Goal: Transaction & Acquisition: Purchase product/service

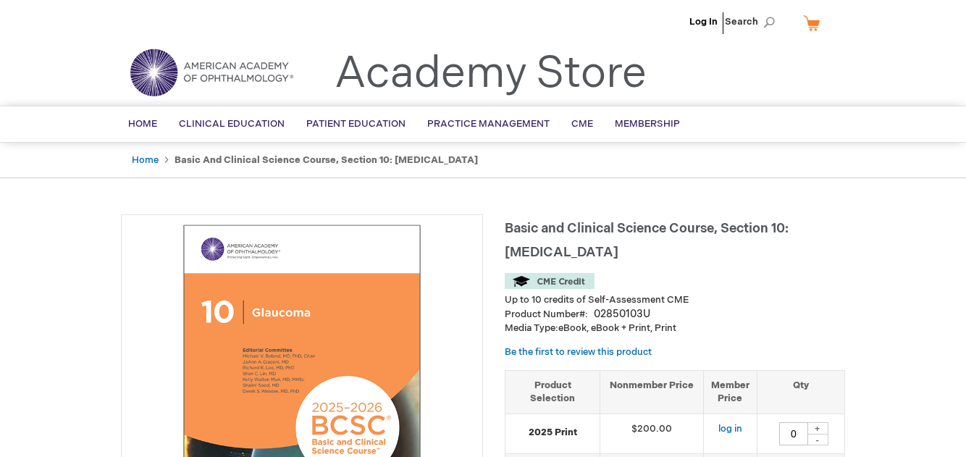
type input "0"
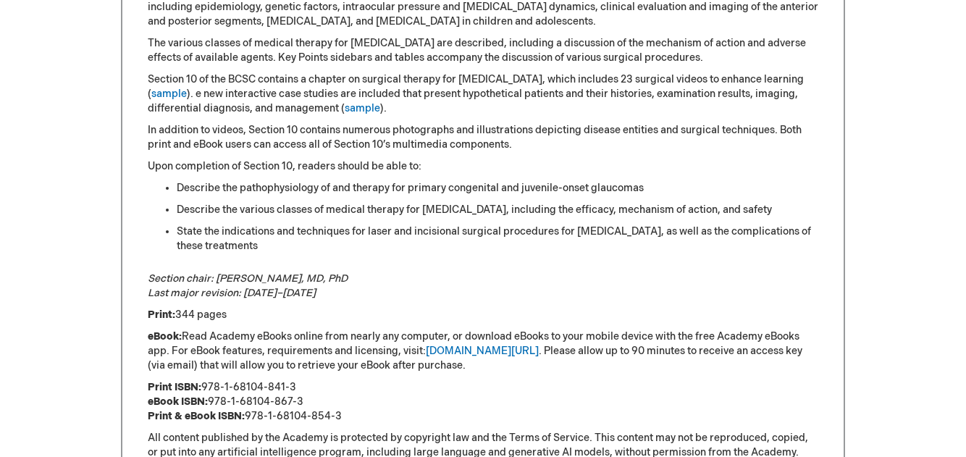
scroll to position [595, 0]
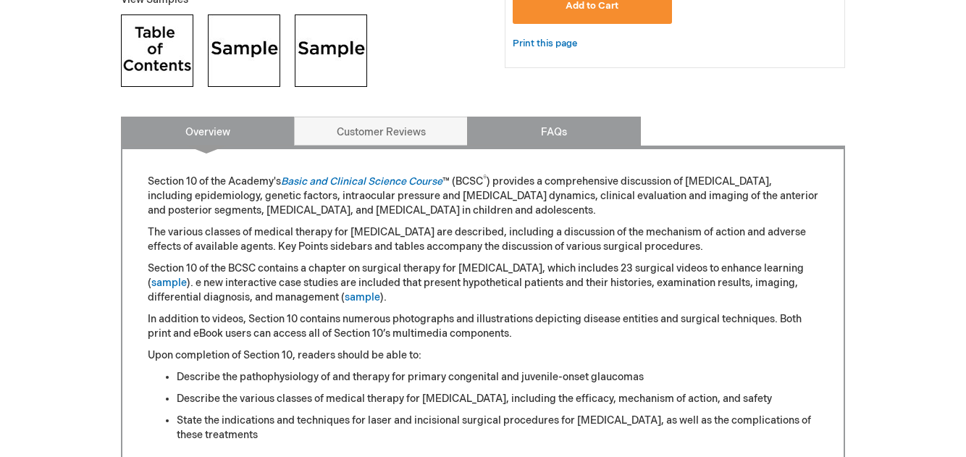
click at [557, 119] on link "FAQs" at bounding box center [554, 131] width 174 height 29
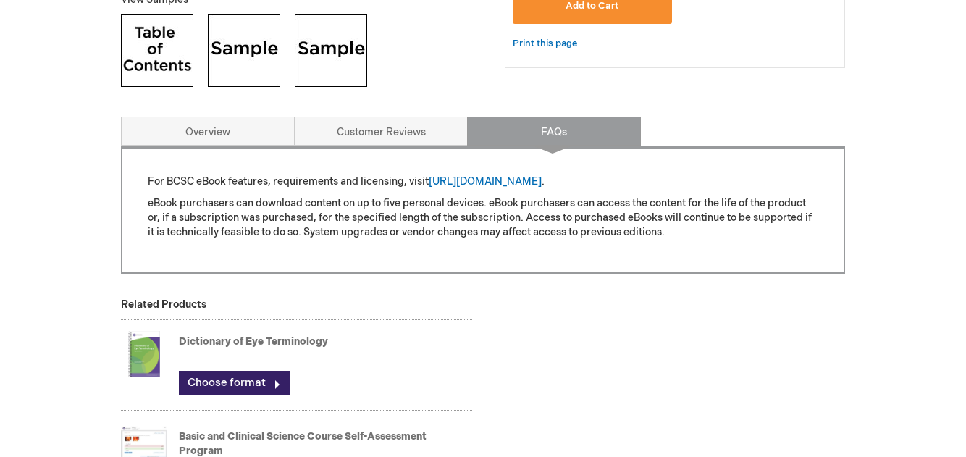
click at [467, 129] on link "FAQs" at bounding box center [554, 131] width 174 height 29
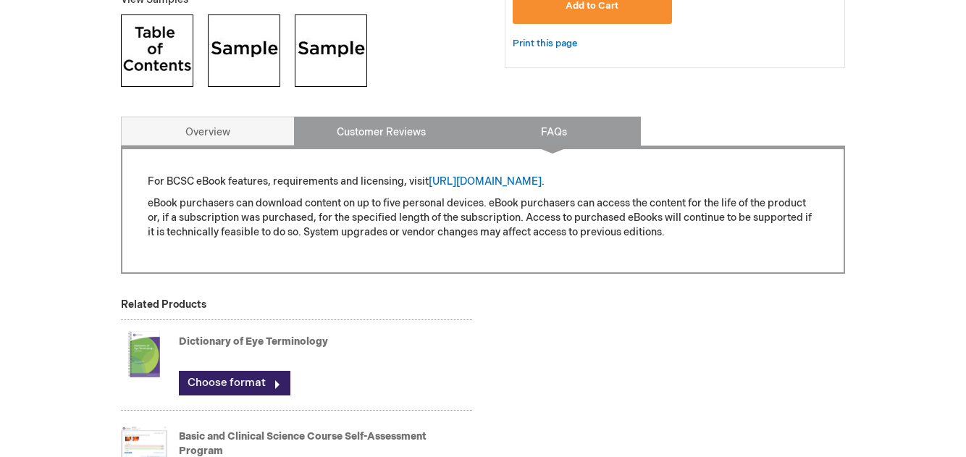
click at [454, 130] on link "Customer Reviews" at bounding box center [381, 131] width 174 height 29
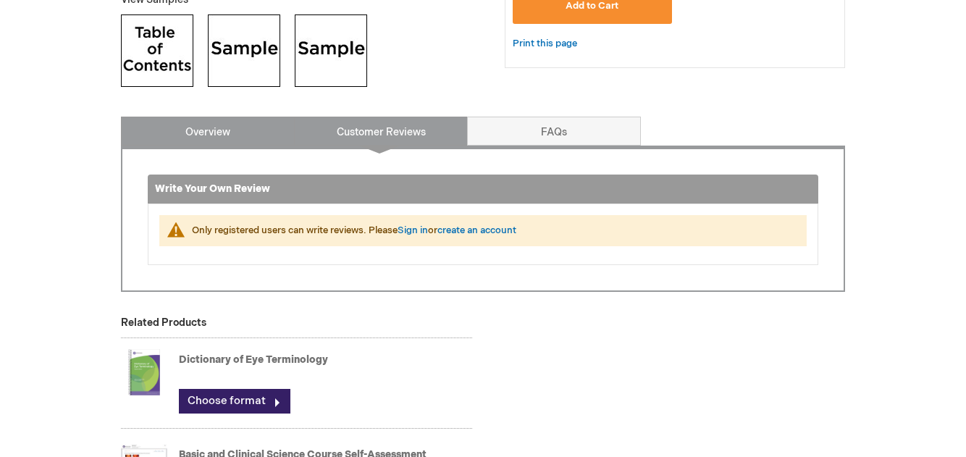
click at [282, 127] on link "Overview" at bounding box center [208, 131] width 174 height 29
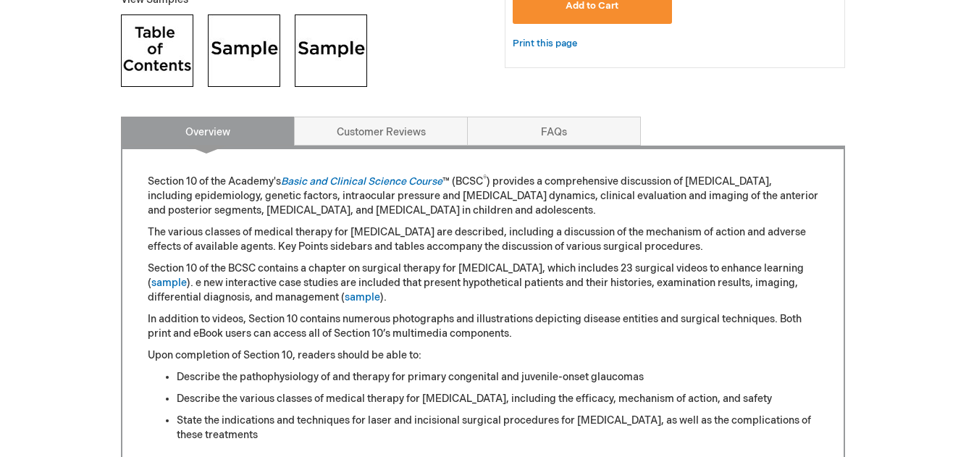
scroll to position [712, 0]
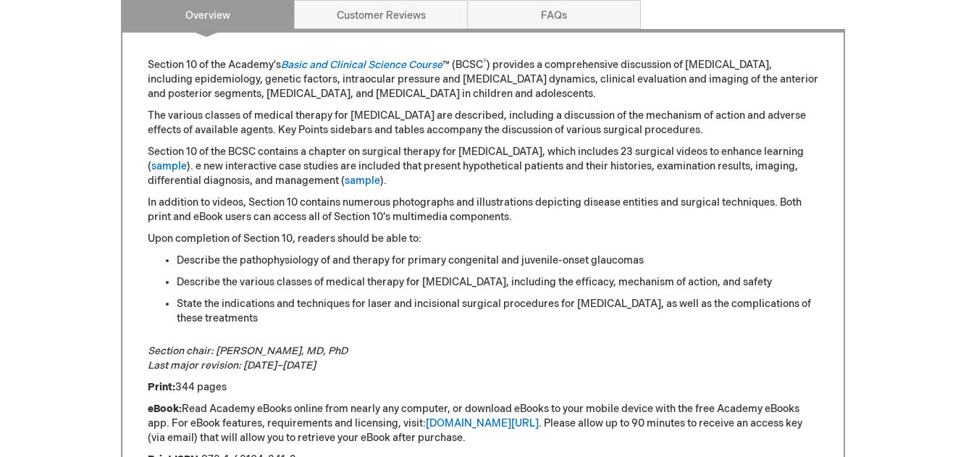
drag, startPoint x: 964, startPoint y: 222, endPoint x: 965, endPoint y: 179, distance: 43.4
click at [965, 179] on div "Log In Search My Cart CLOSE RECENTLY ADDED ITEM(S) Close There are no items in …" at bounding box center [483, 293] width 966 height 2011
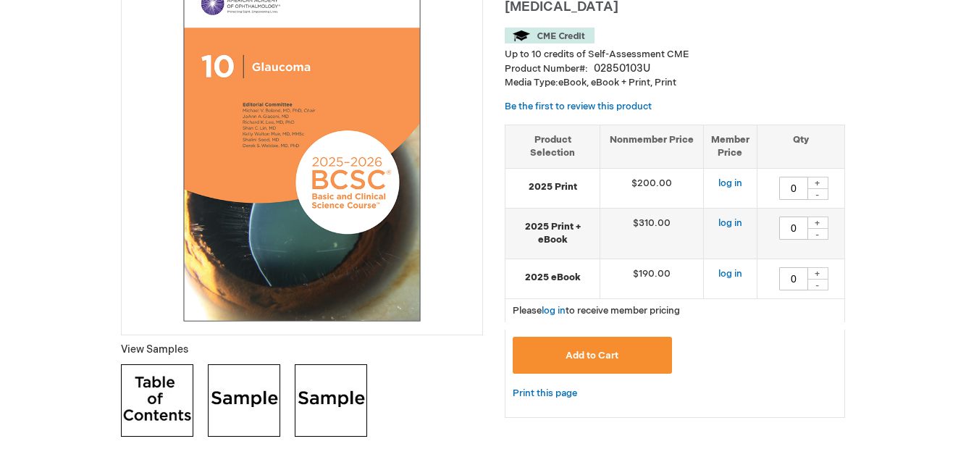
scroll to position [319, 0]
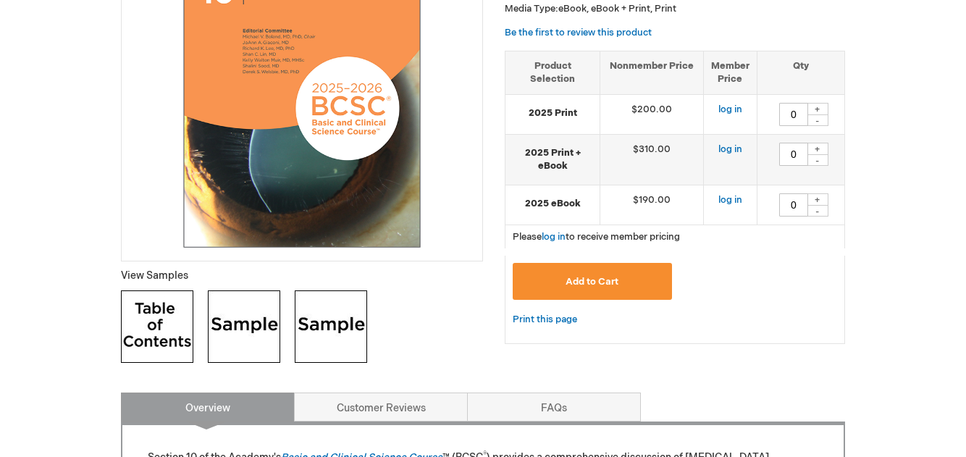
click at [166, 316] on img at bounding box center [157, 326] width 72 height 72
click at [243, 341] on img at bounding box center [244, 326] width 72 height 72
click at [337, 324] on img at bounding box center [331, 326] width 72 height 72
drag, startPoint x: 963, startPoint y: 119, endPoint x: 971, endPoint y: 36, distance: 82.9
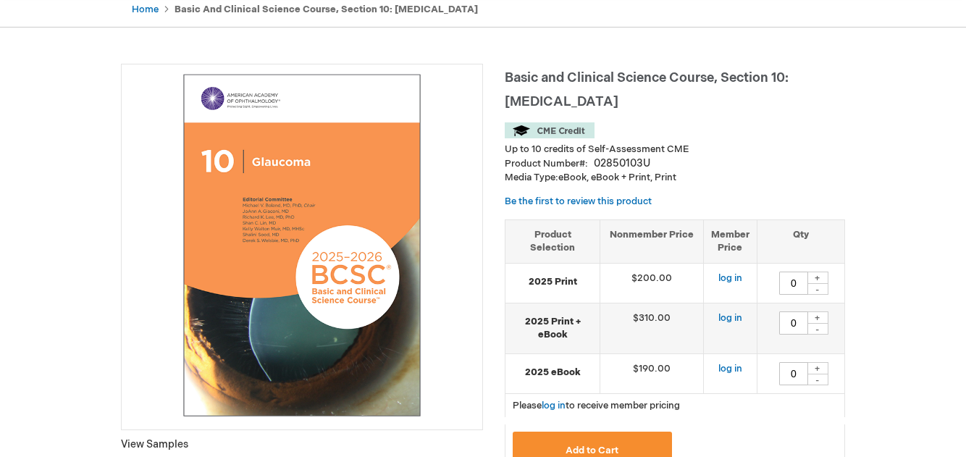
scroll to position [63, 0]
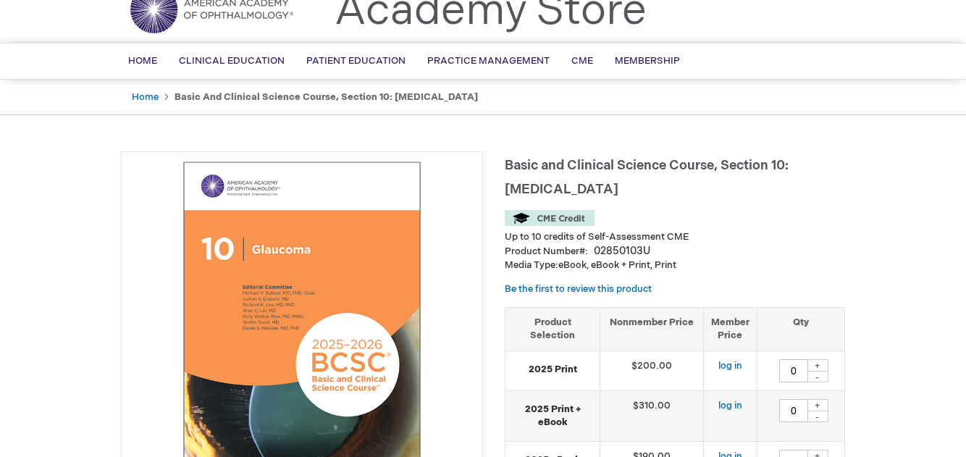
click at [538, 219] on img at bounding box center [550, 218] width 90 height 16
